Goal: Transaction & Acquisition: Purchase product/service

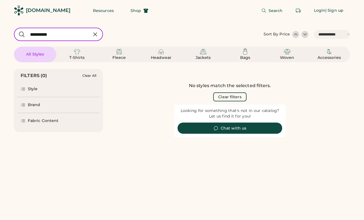
select select "*****"
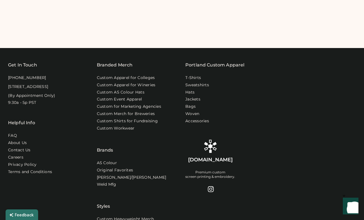
select select "*****"
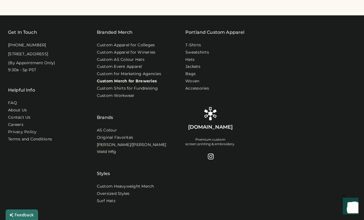
scroll to position [0, 0]
click at [128, 46] on link "Custom Apparel for Colleges" at bounding box center [127, 45] width 60 height 6
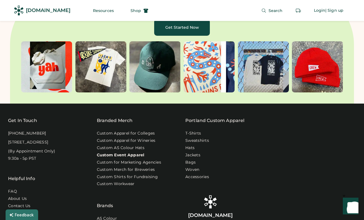
scroll to position [1960, 0]
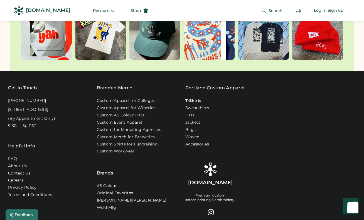
click at [196, 103] on link "T-Shirts" at bounding box center [194, 101] width 16 height 6
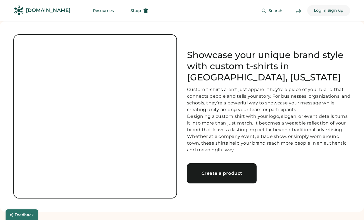
click at [318, 8] on div "Login" at bounding box center [320, 11] width 12 height 6
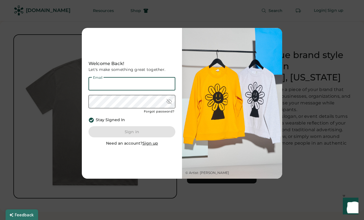
click at [119, 82] on input "email" at bounding box center [132, 83] width 87 height 13
type input "**********"
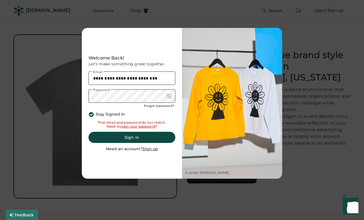
click at [169, 96] on div at bounding box center [170, 96] width 6 height 6
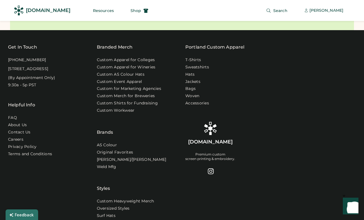
scroll to position [1890, 0]
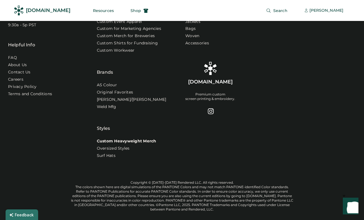
click at [146, 144] on link "Custom Heavyweight Merch" at bounding box center [127, 141] width 60 height 6
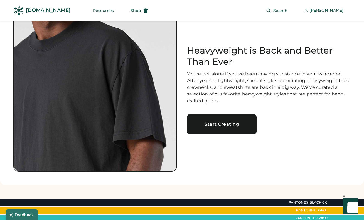
scroll to position [91, 0]
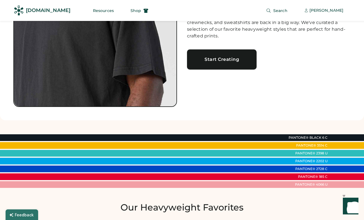
click at [223, 60] on div "Start Creating" at bounding box center [222, 59] width 56 height 4
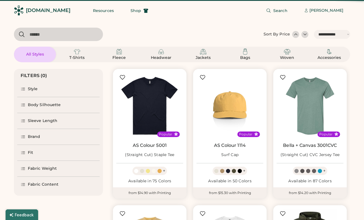
select select "*****"
select select "*"
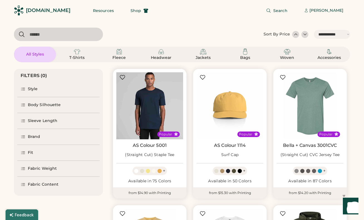
click at [144, 112] on img at bounding box center [149, 105] width 67 height 67
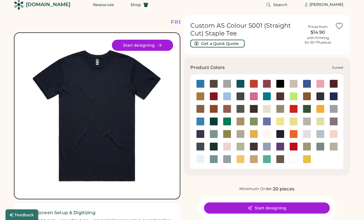
scroll to position [37, 0]
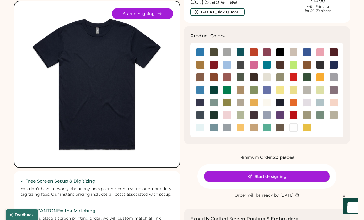
click at [250, 175] on icon at bounding box center [250, 176] width 5 height 5
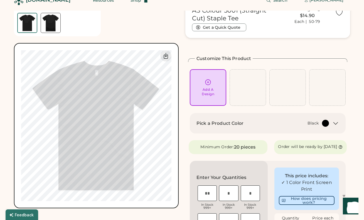
scroll to position [65, 0]
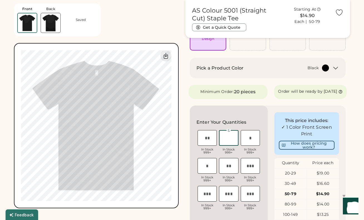
click at [228, 145] on input "input" at bounding box center [228, 138] width 19 height 16
type input "*"
click at [207, 145] on input "input" at bounding box center [207, 138] width 19 height 16
type input "*"
click at [242, 144] on input "input" at bounding box center [250, 138] width 19 height 16
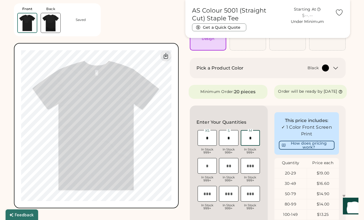
type input "*"
click at [209, 168] on input "input" at bounding box center [207, 166] width 19 height 16
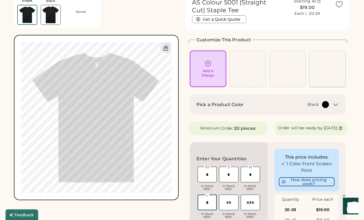
scroll to position [16, 0]
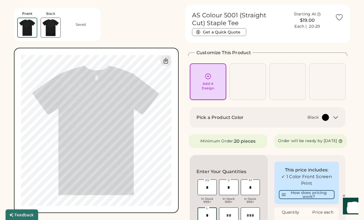
type input "*"
click at [206, 81] on div "Add A Design" at bounding box center [208, 82] width 29 height 18
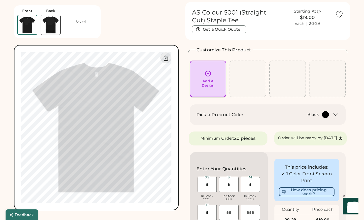
scroll to position [21, 0]
